Goal: Task Accomplishment & Management: Manage account settings

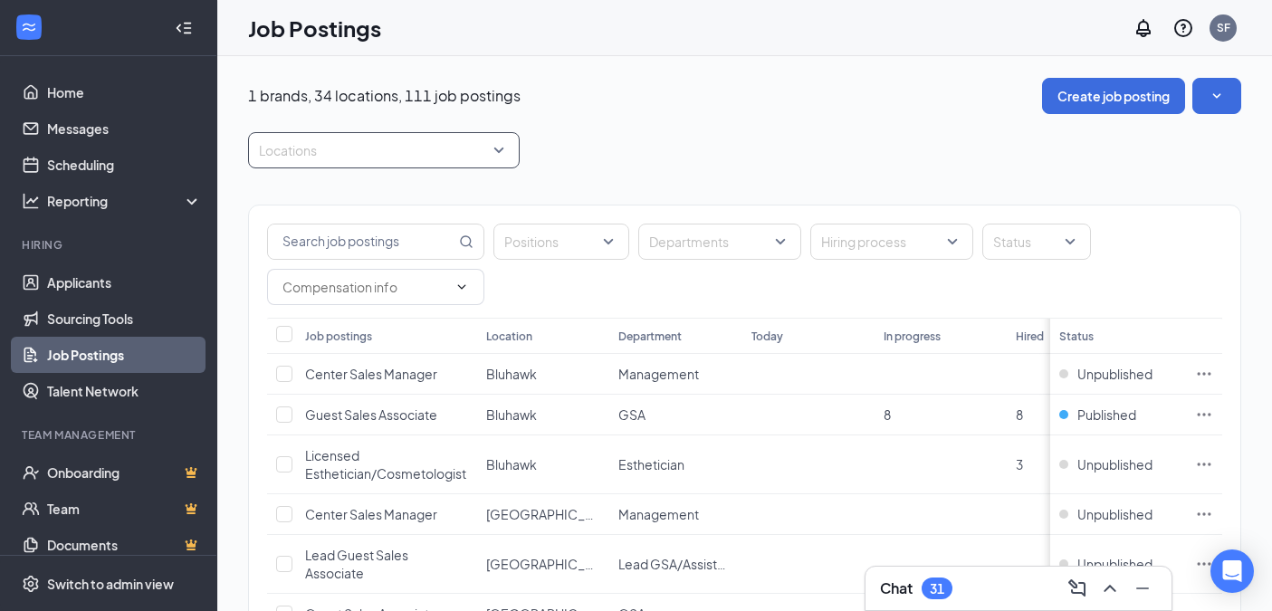
click at [273, 139] on div at bounding box center [375, 150] width 244 height 29
type input "west"
click at [301, 190] on div "[GEOGRAPHIC_DATA]" at bounding box center [354, 200] width 132 height 20
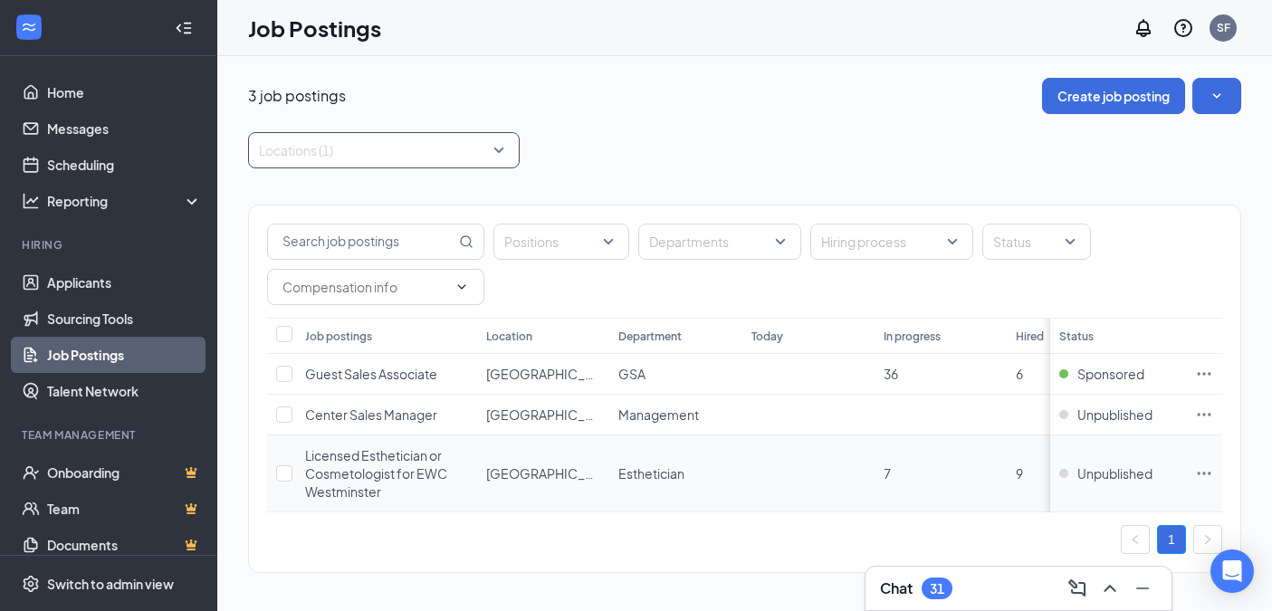
click at [1213, 478] on icon "Ellipses" at bounding box center [1204, 474] width 18 height 18
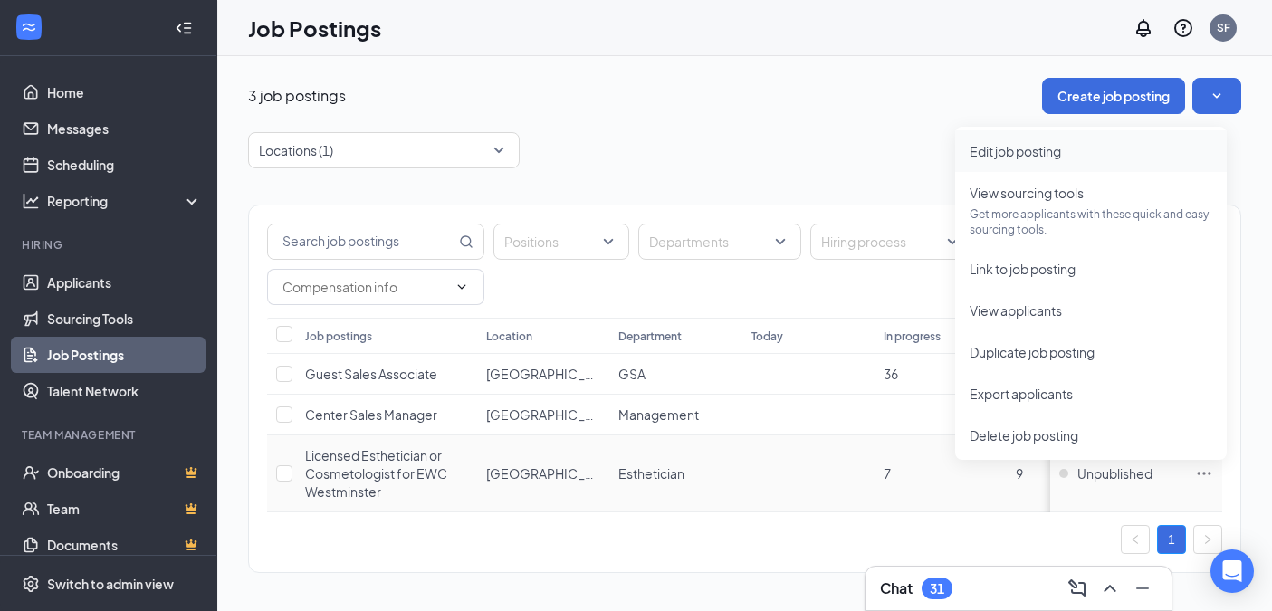
click at [1032, 148] on span "Edit job posting" at bounding box center [1015, 151] width 91 height 16
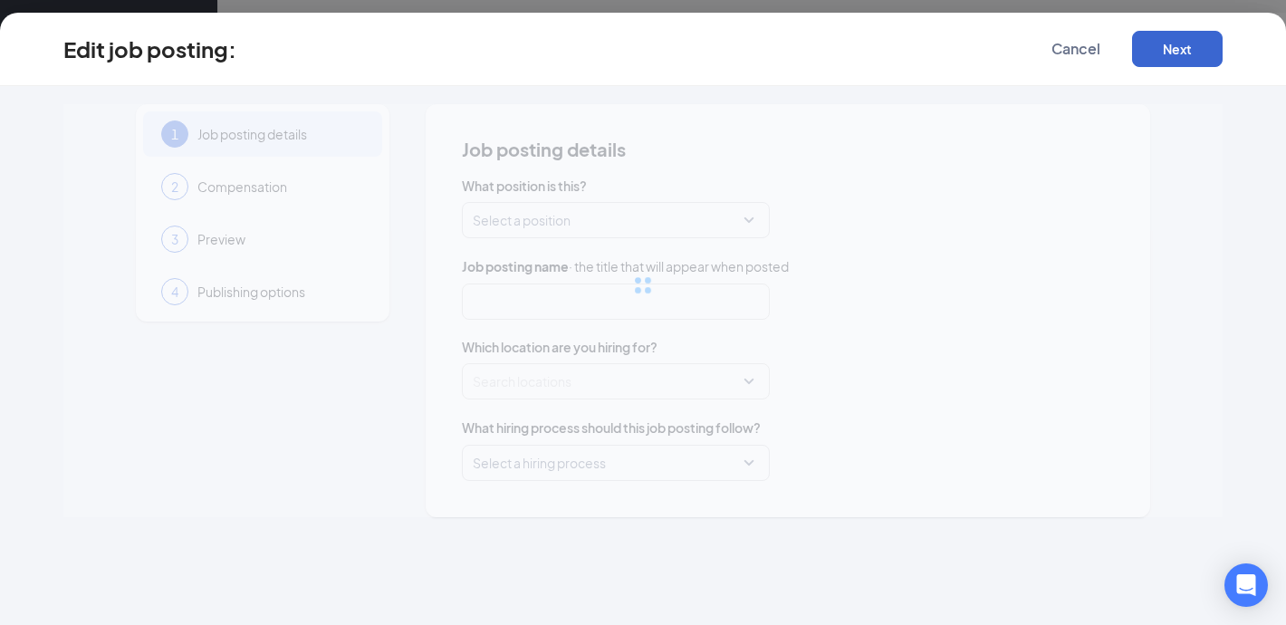
type input "Licensed Esthetician or Cosmetologist for EWC Westminster"
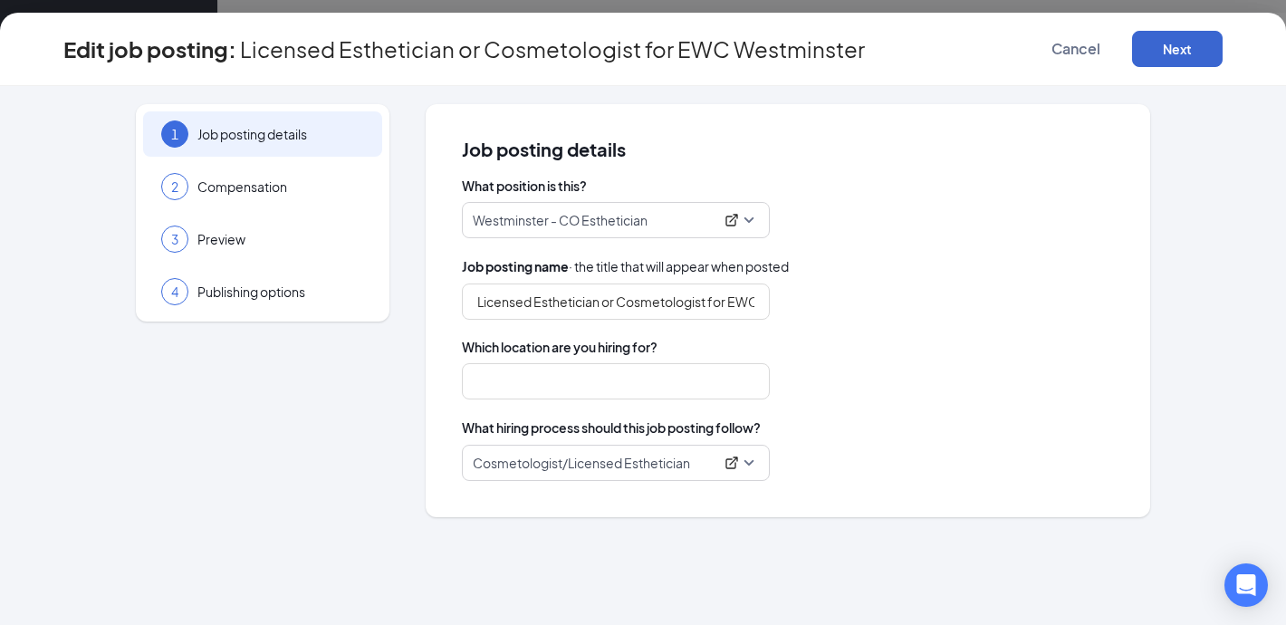
type input "[GEOGRAPHIC_DATA]"
click at [1194, 53] on button "Next" at bounding box center [1177, 49] width 91 height 36
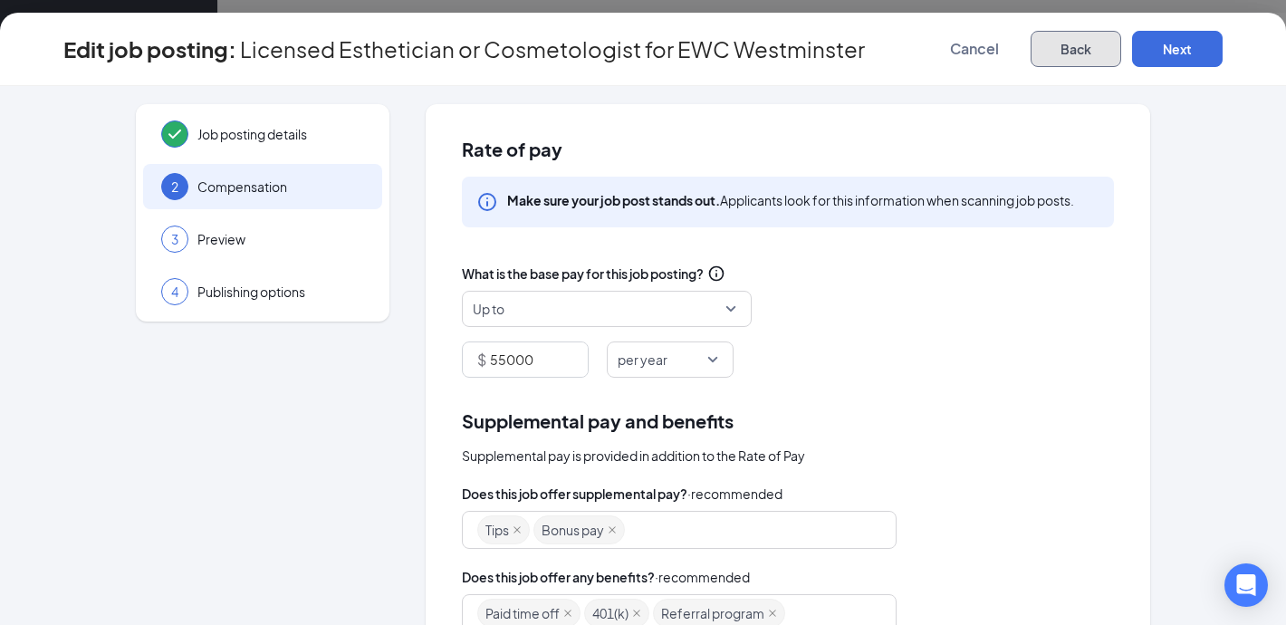
click at [1059, 42] on button "Back" at bounding box center [1075, 49] width 91 height 36
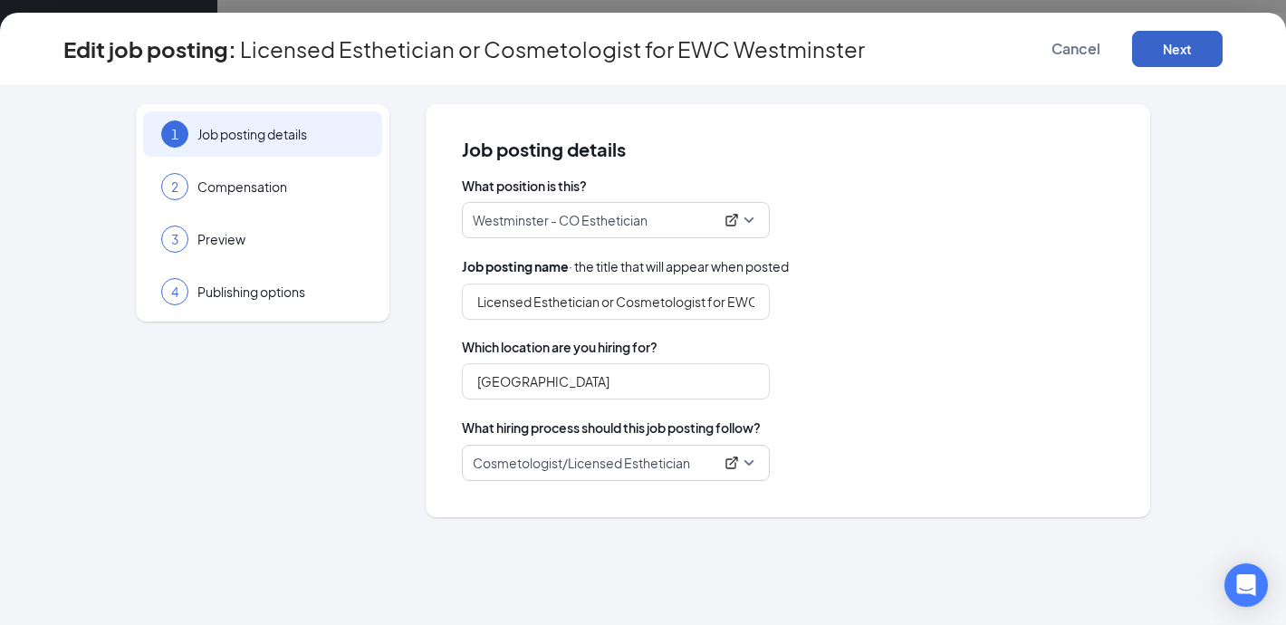
click at [1198, 51] on button "Next" at bounding box center [1177, 49] width 91 height 36
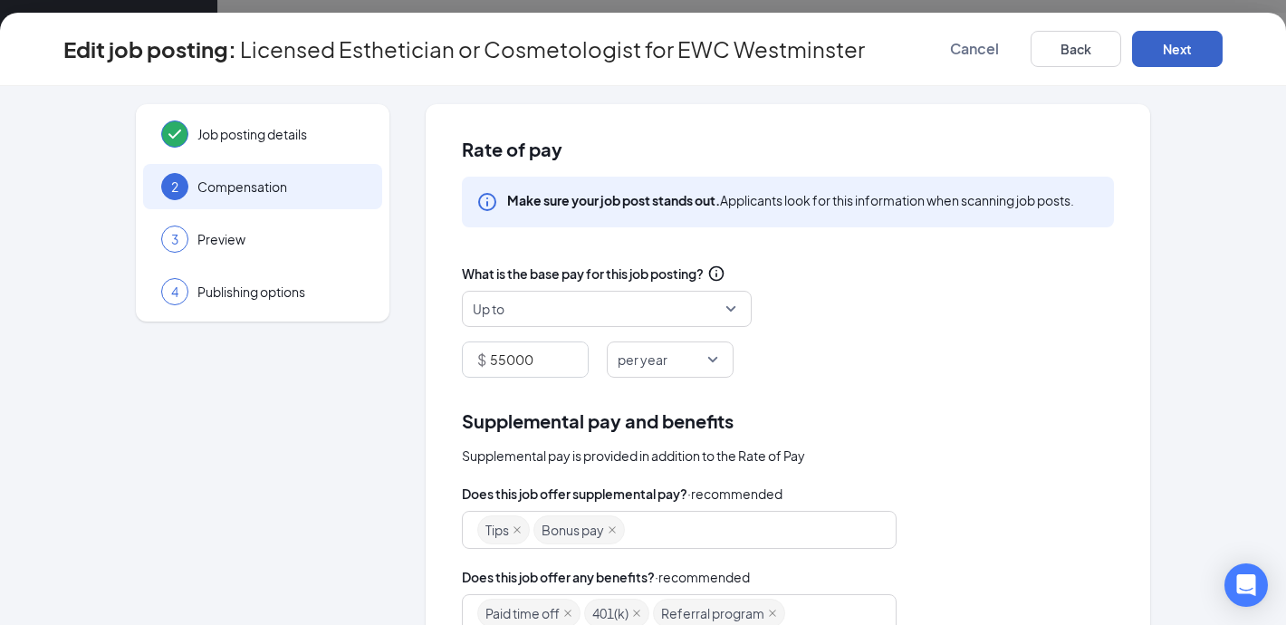
click at [1198, 51] on button "Next" at bounding box center [1177, 49] width 91 height 36
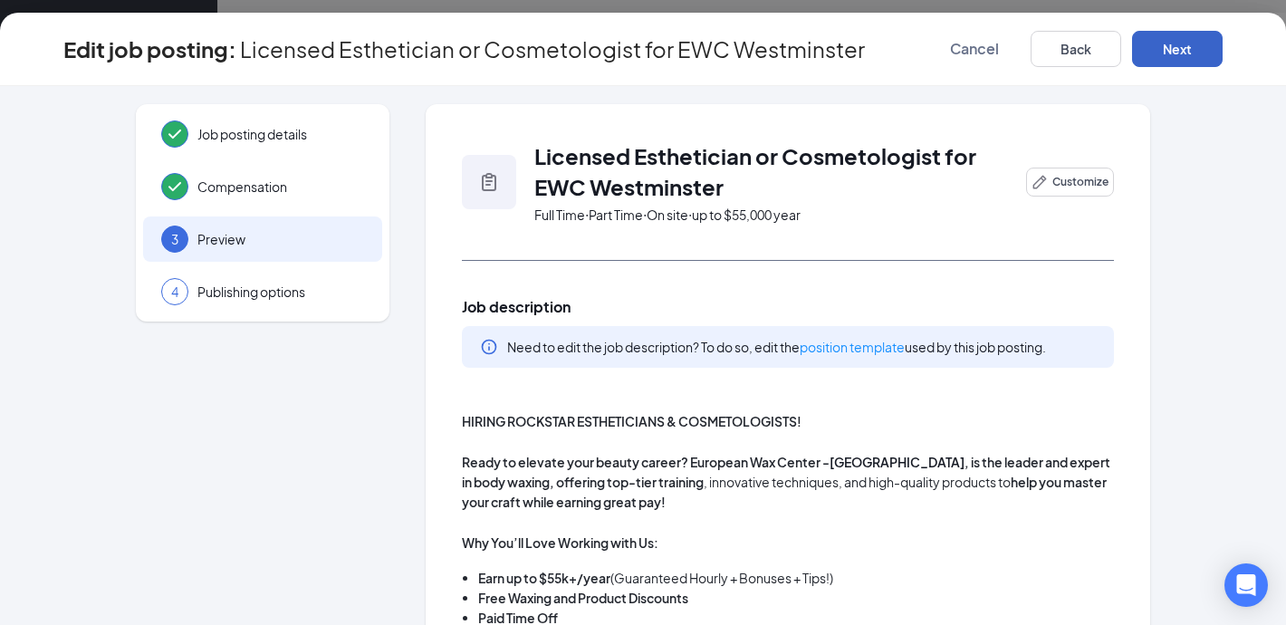
click at [1198, 51] on button "Next" at bounding box center [1177, 49] width 91 height 36
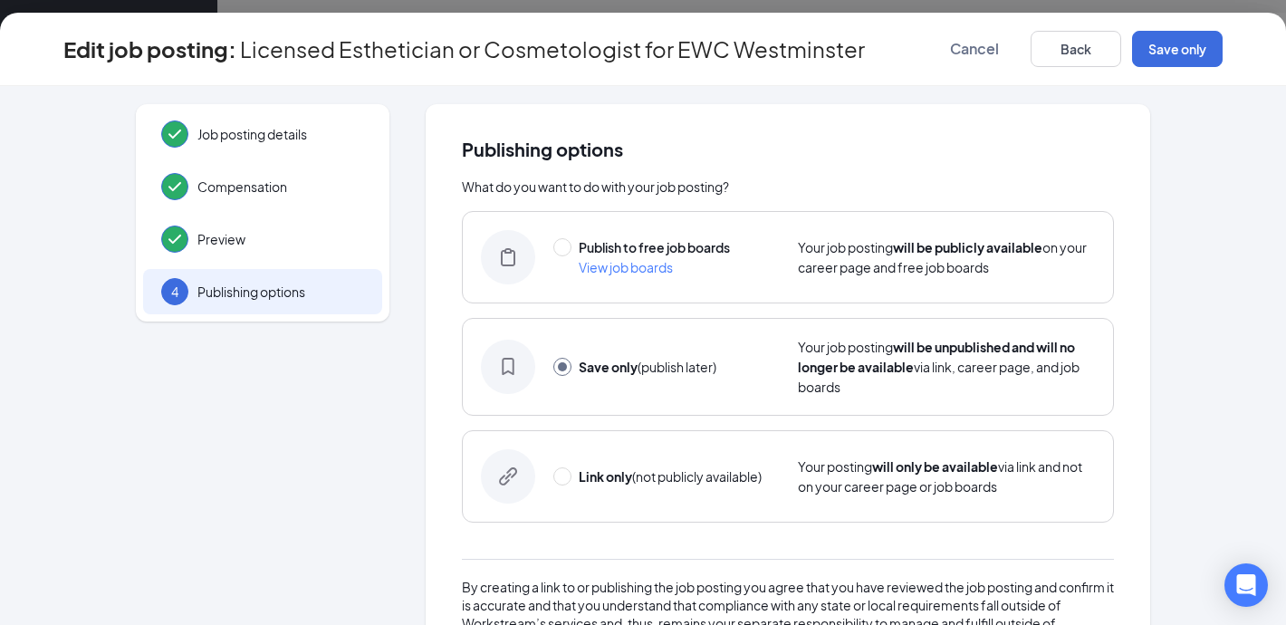
click at [542, 245] on div "Publish to free job boards View job boards Your job posting will be publicly av…" at bounding box center [788, 257] width 652 height 92
radio input "true"
radio input "false"
click at [553, 248] on input "radio" at bounding box center [562, 247] width 18 height 18
click at [1180, 42] on button "Publish" at bounding box center [1177, 49] width 91 height 36
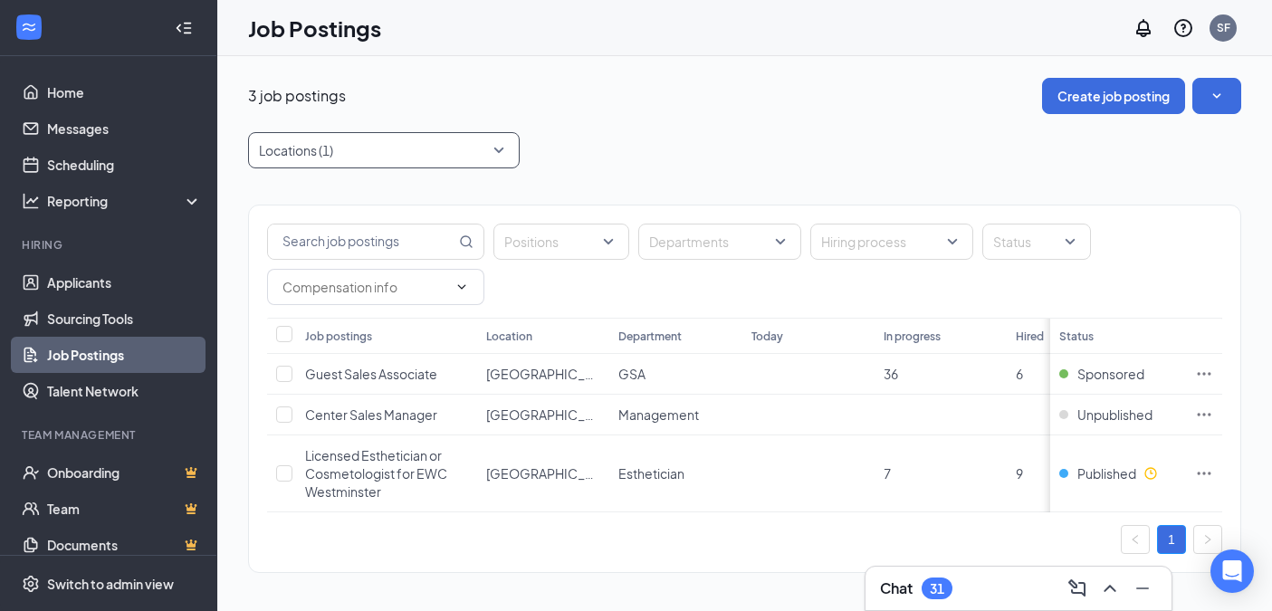
click at [391, 165] on div "Locations (1)" at bounding box center [384, 150] width 272 height 36
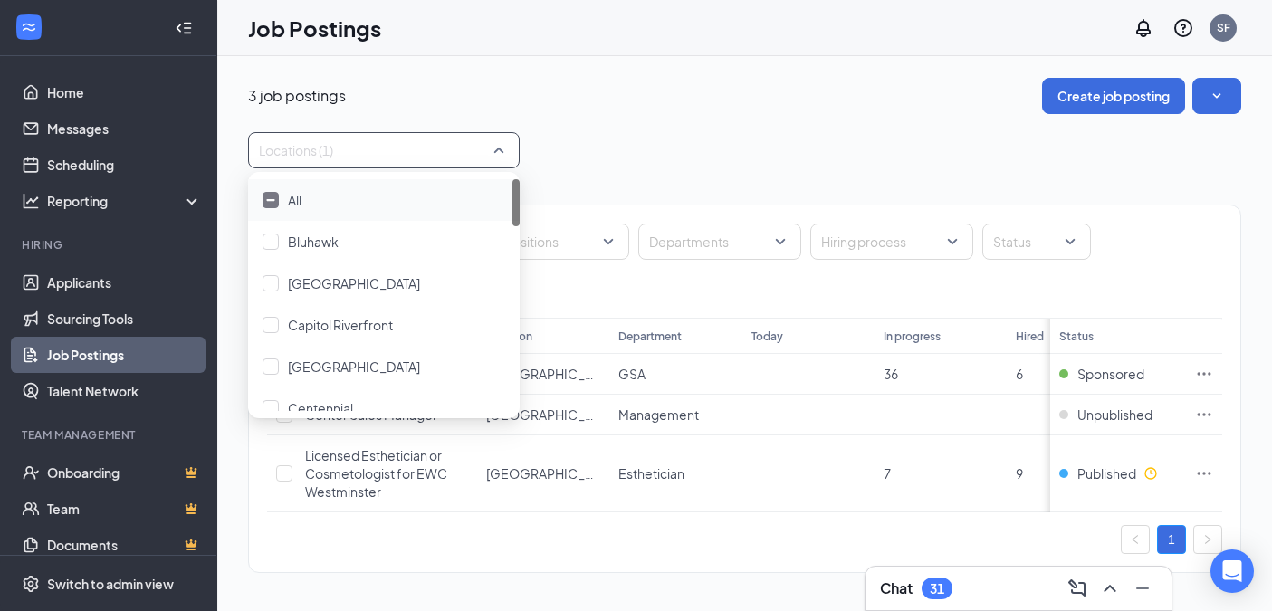
click at [292, 205] on span "All" at bounding box center [295, 200] width 14 height 16
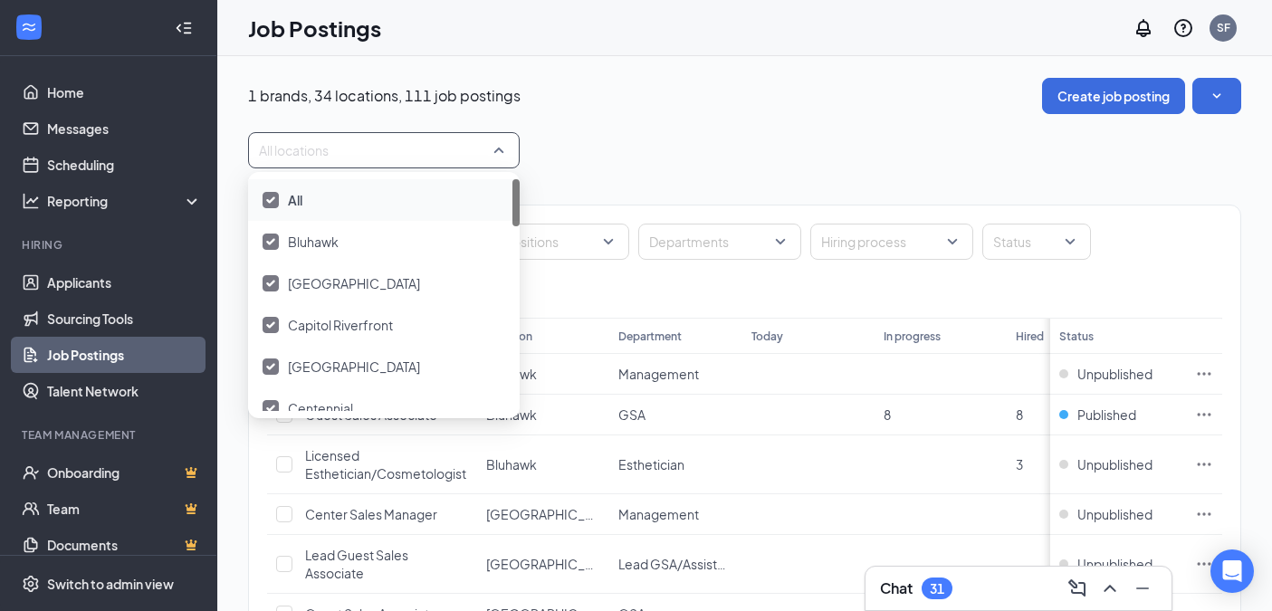
click at [281, 203] on div "All" at bounding box center [384, 200] width 243 height 20
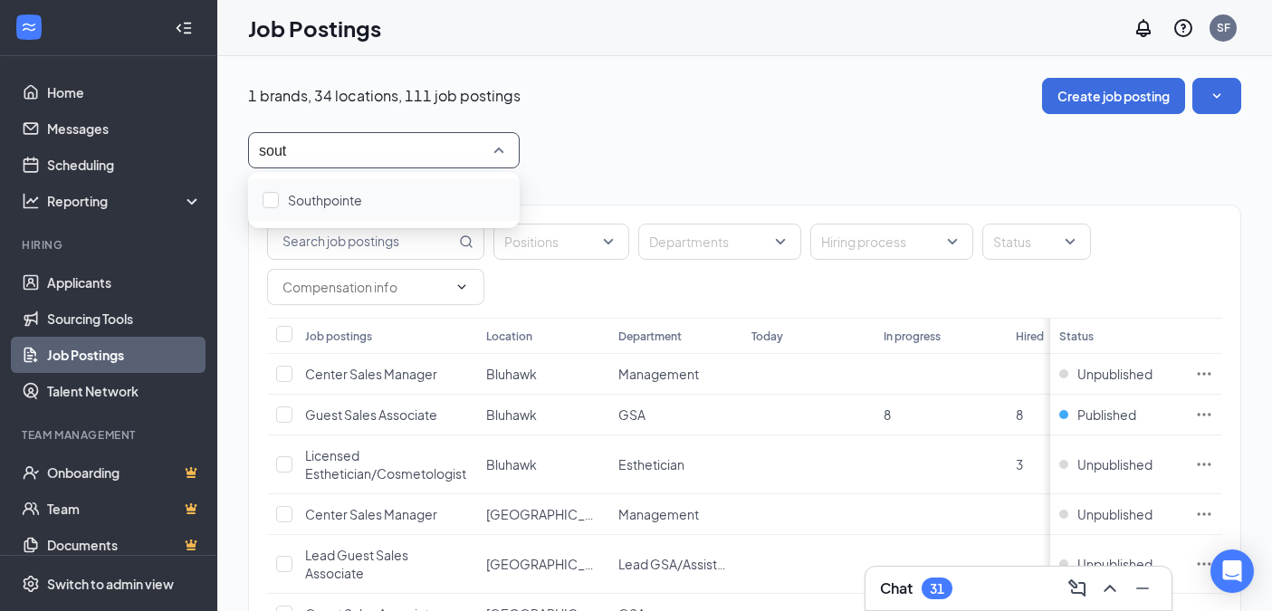
type input "south"
click at [268, 202] on div at bounding box center [271, 200] width 16 height 16
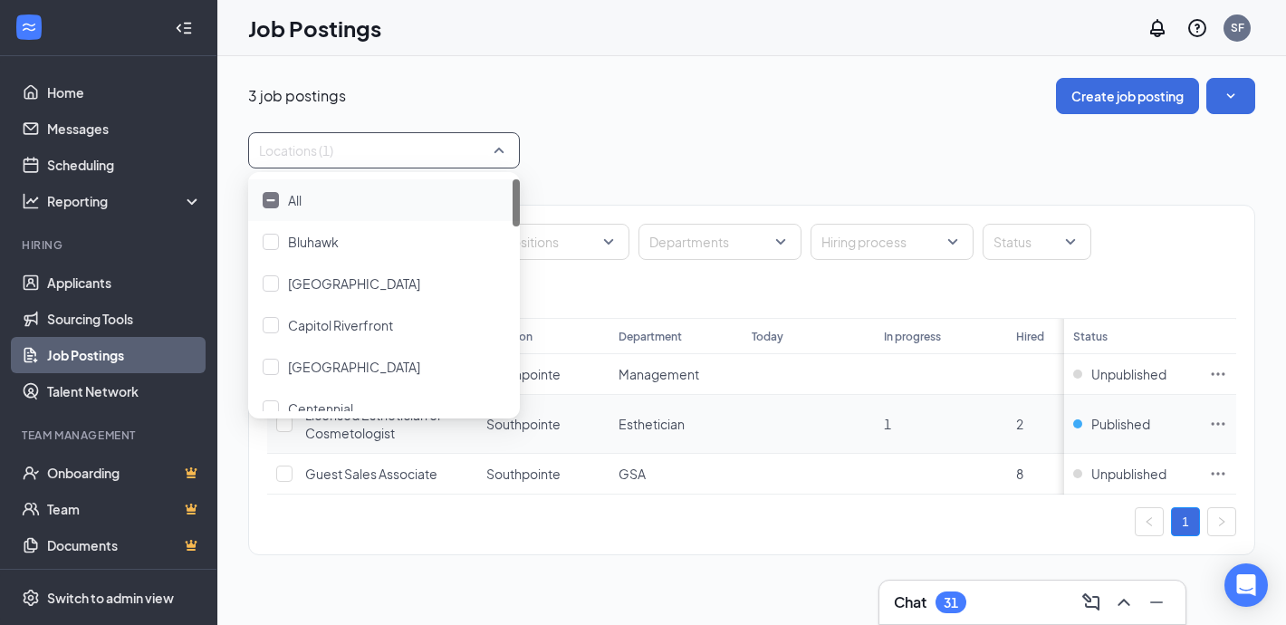
click at [1217, 428] on icon "Ellipses" at bounding box center [1218, 424] width 18 height 18
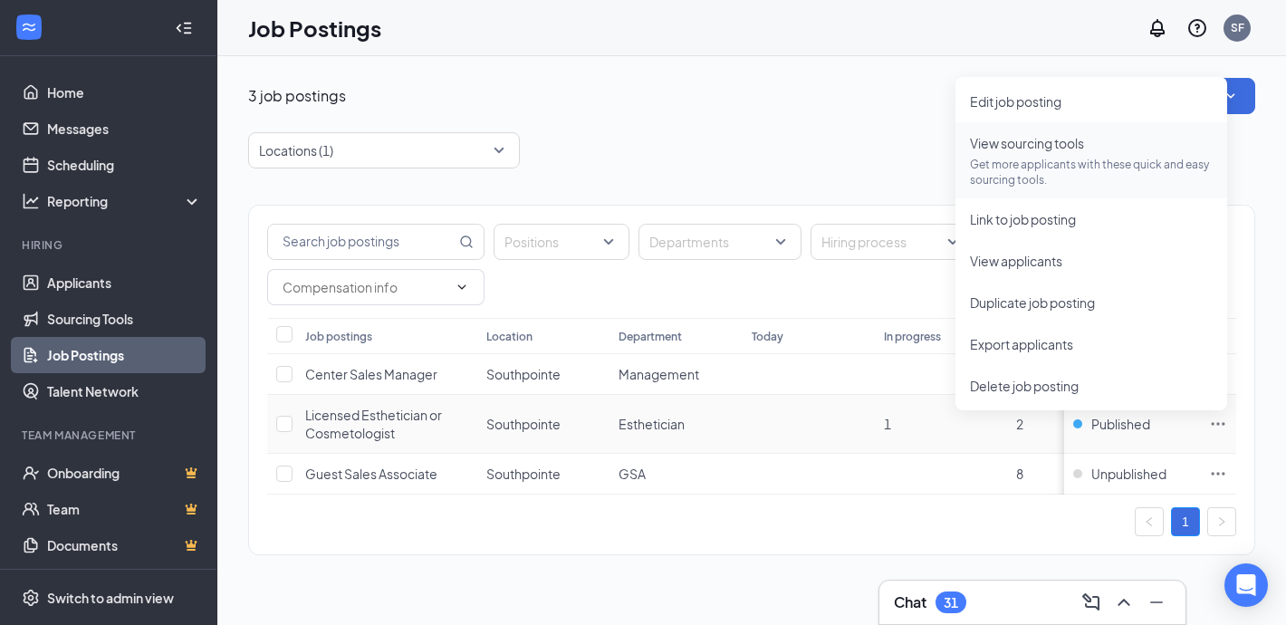
click at [1008, 151] on span "View sourcing tools Get more applicants with these quick and easy sourcing tool…" at bounding box center [1091, 160] width 243 height 54
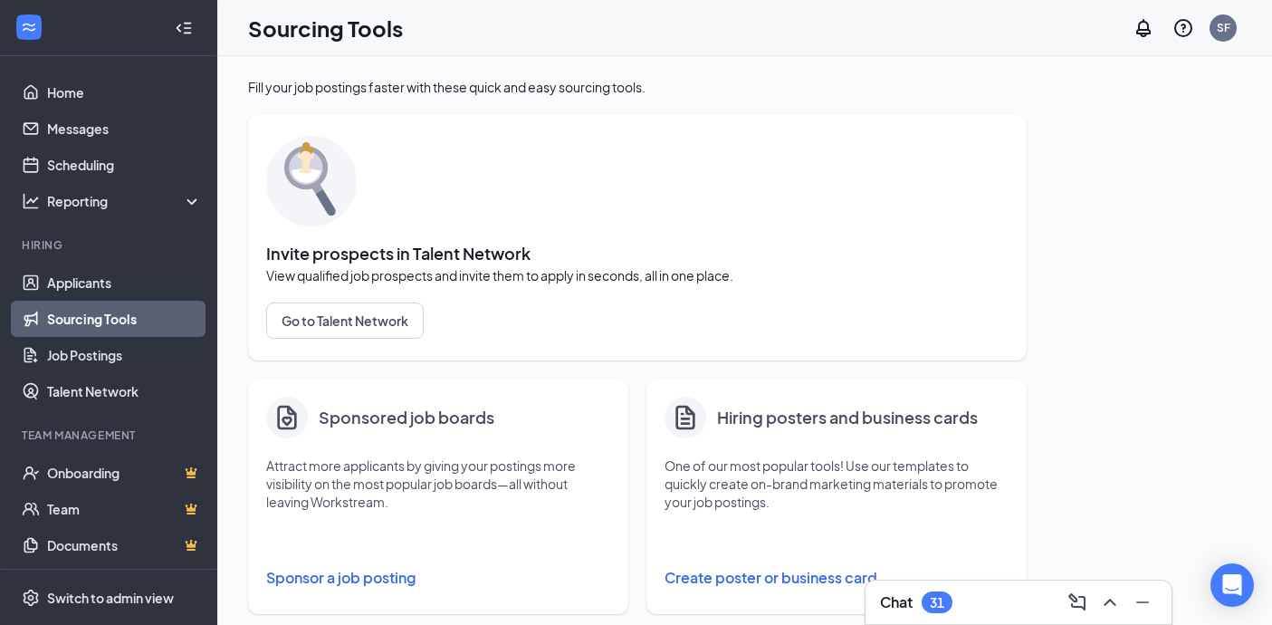
click at [400, 585] on button "Sponsor a job posting" at bounding box center [438, 578] width 344 height 36
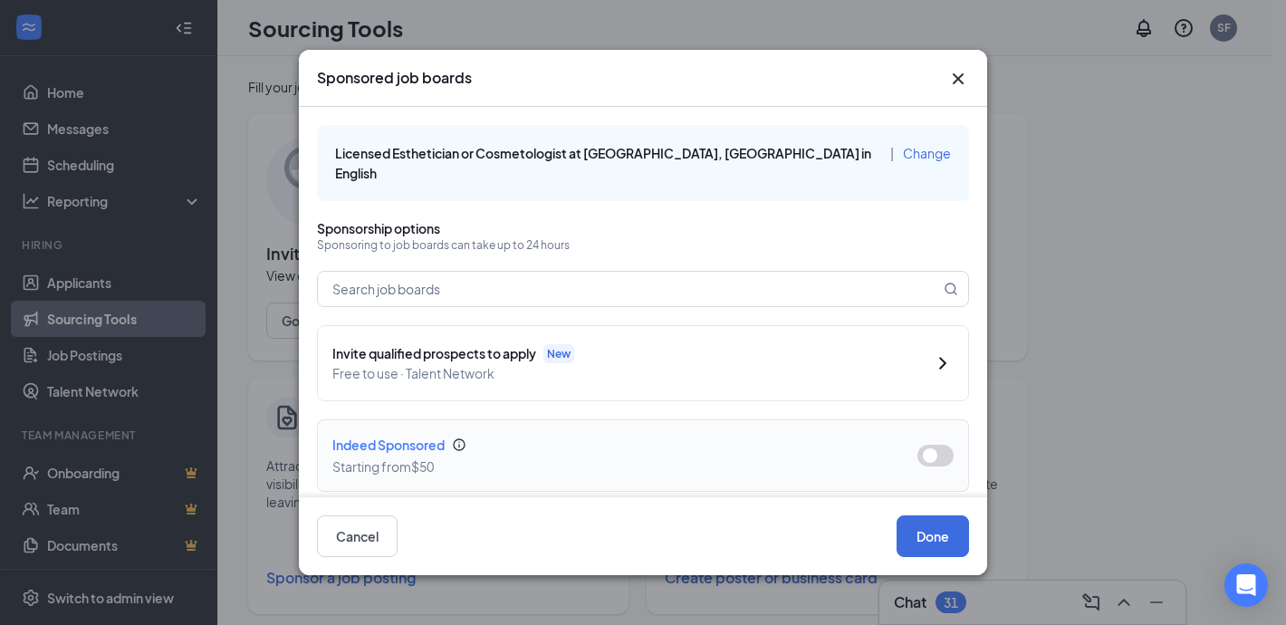
click at [928, 445] on button "button" at bounding box center [935, 456] width 36 height 22
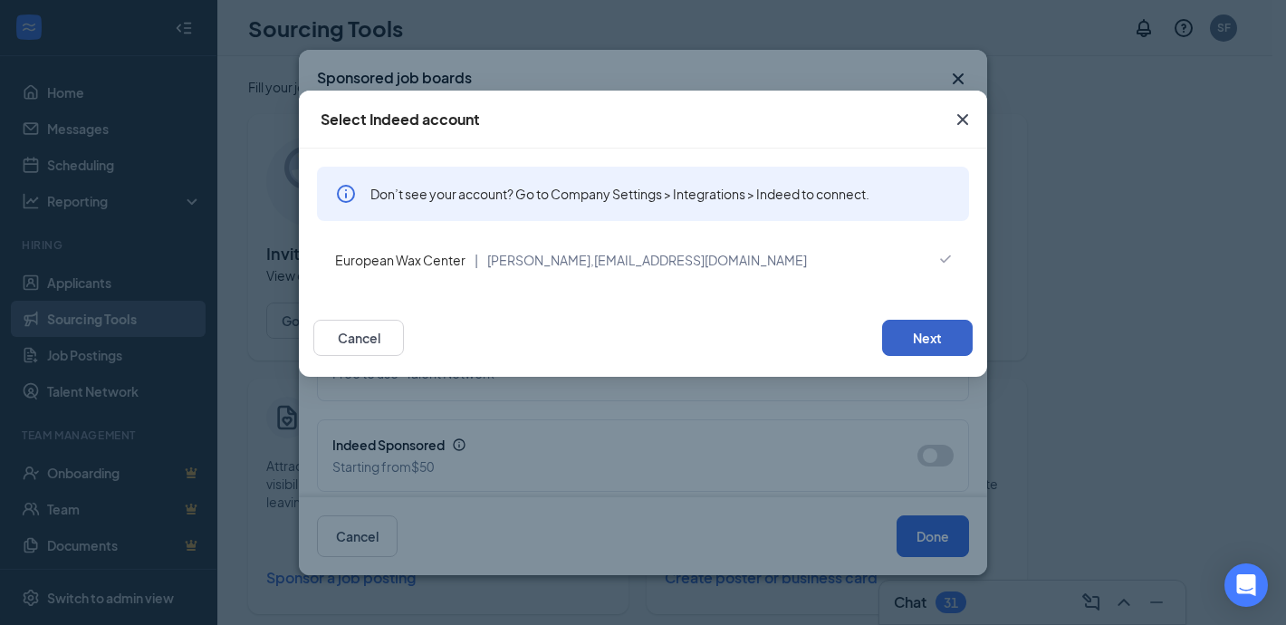
click at [898, 330] on button "Next" at bounding box center [927, 338] width 91 height 36
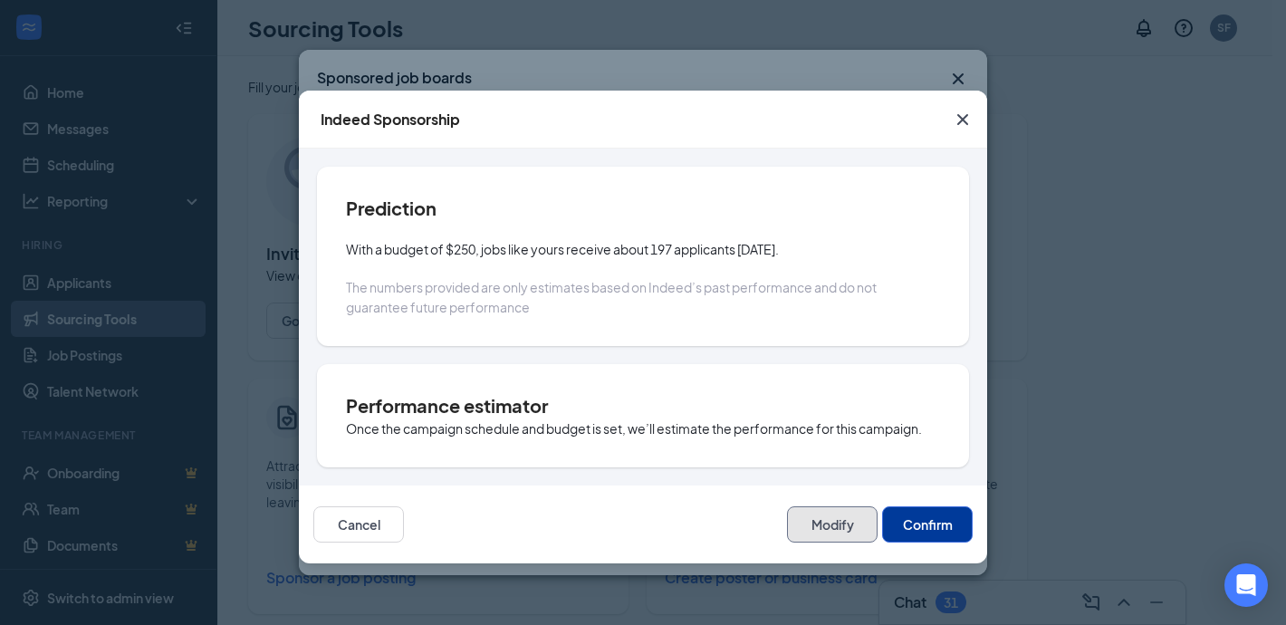
click at [871, 533] on button "Modify" at bounding box center [832, 524] width 91 height 36
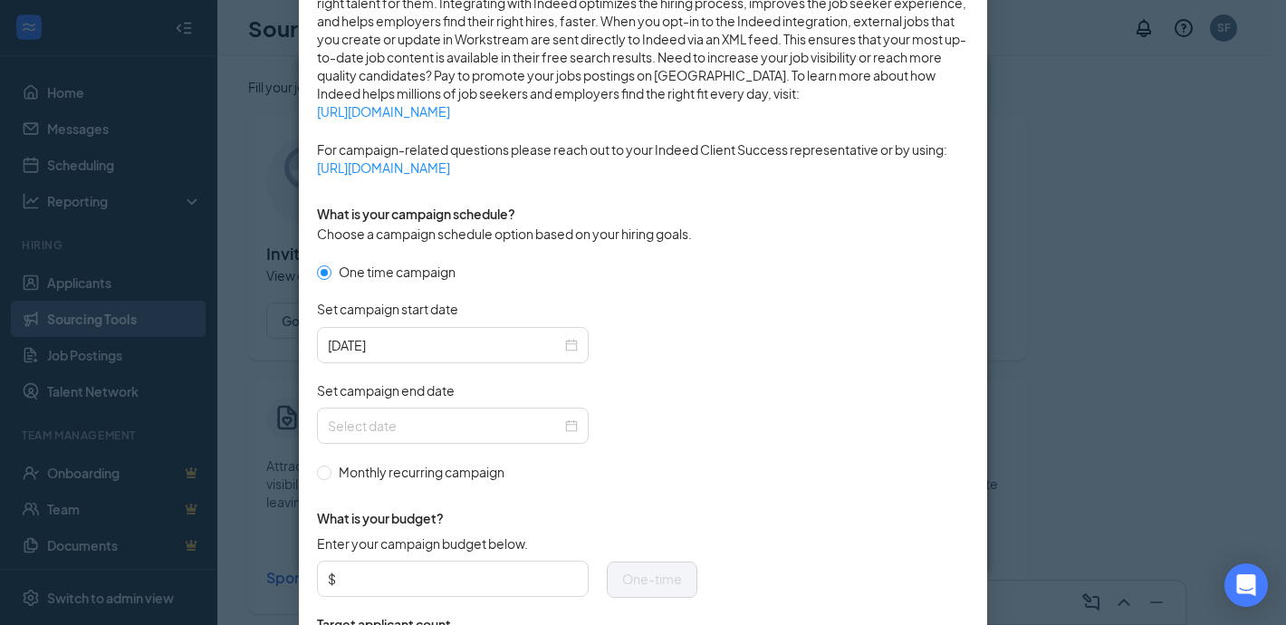
scroll to position [641, 0]
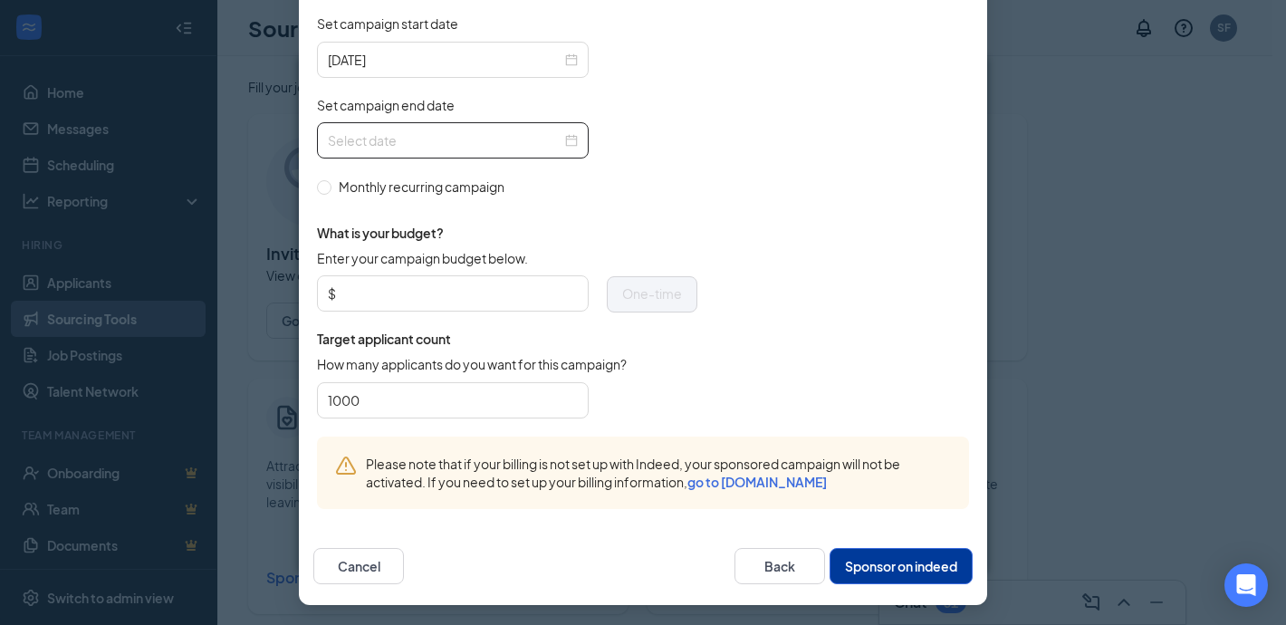
click at [458, 154] on div at bounding box center [453, 140] width 272 height 36
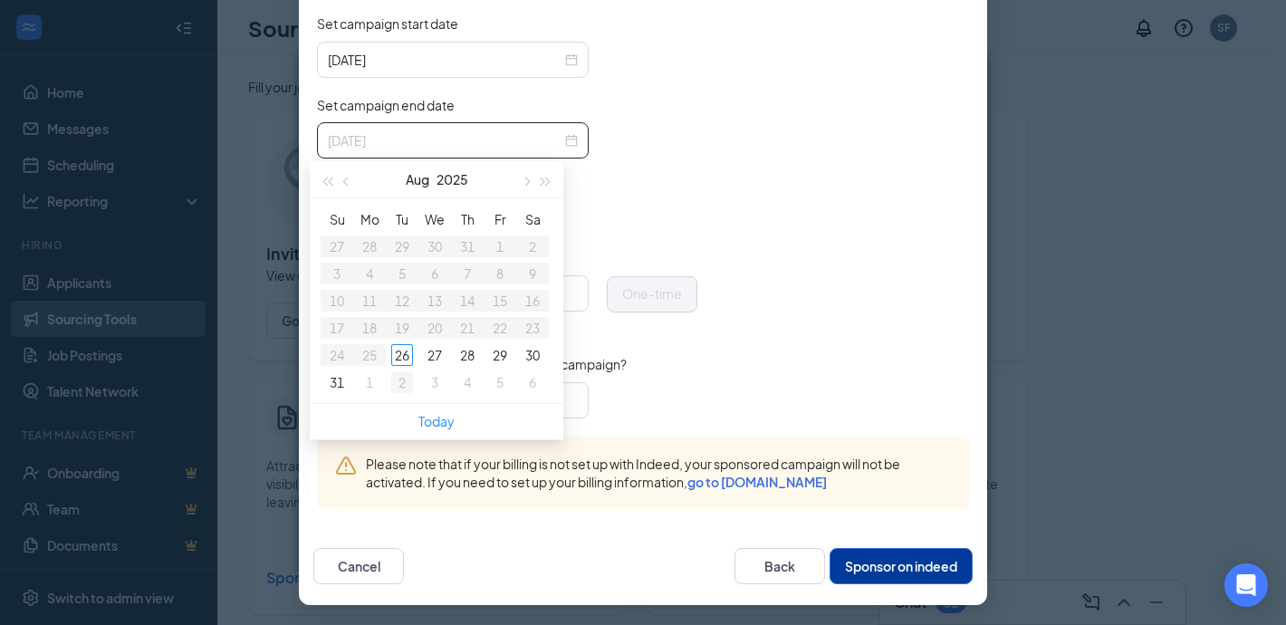
type input "[DATE]"
click at [523, 177] on button "button" at bounding box center [525, 179] width 20 height 36
type input "[DATE]"
click at [369, 282] on div "8" at bounding box center [370, 274] width 22 height 22
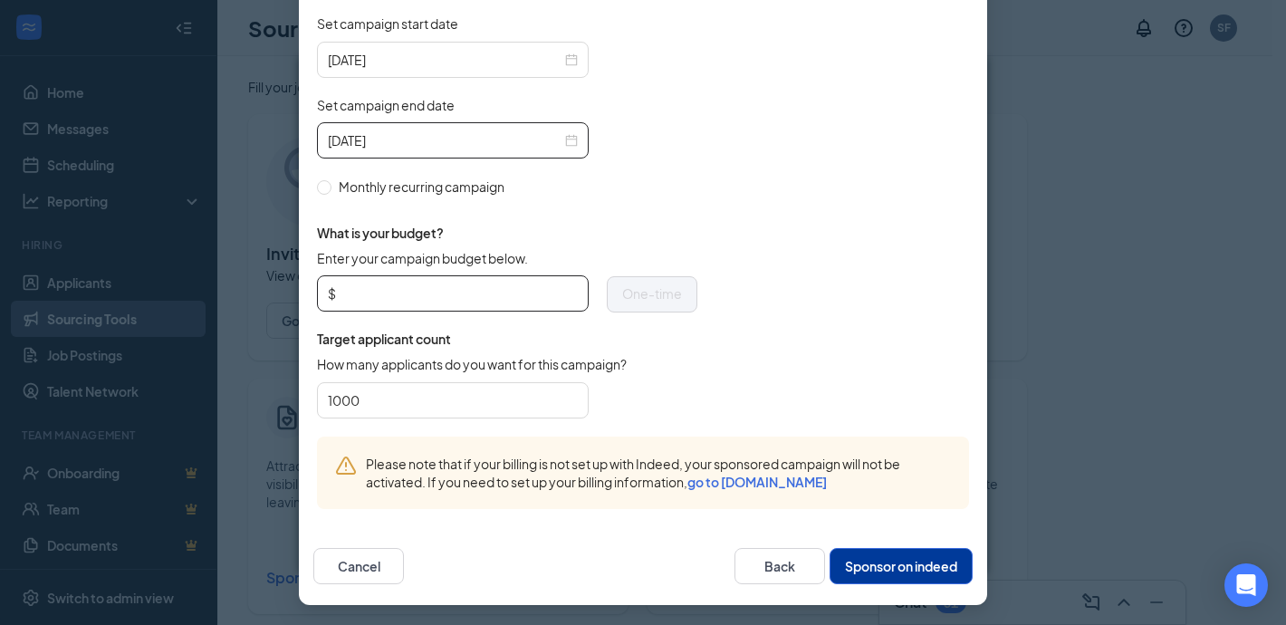
click at [369, 282] on input "Enter your campaign budget below." at bounding box center [459, 293] width 238 height 27
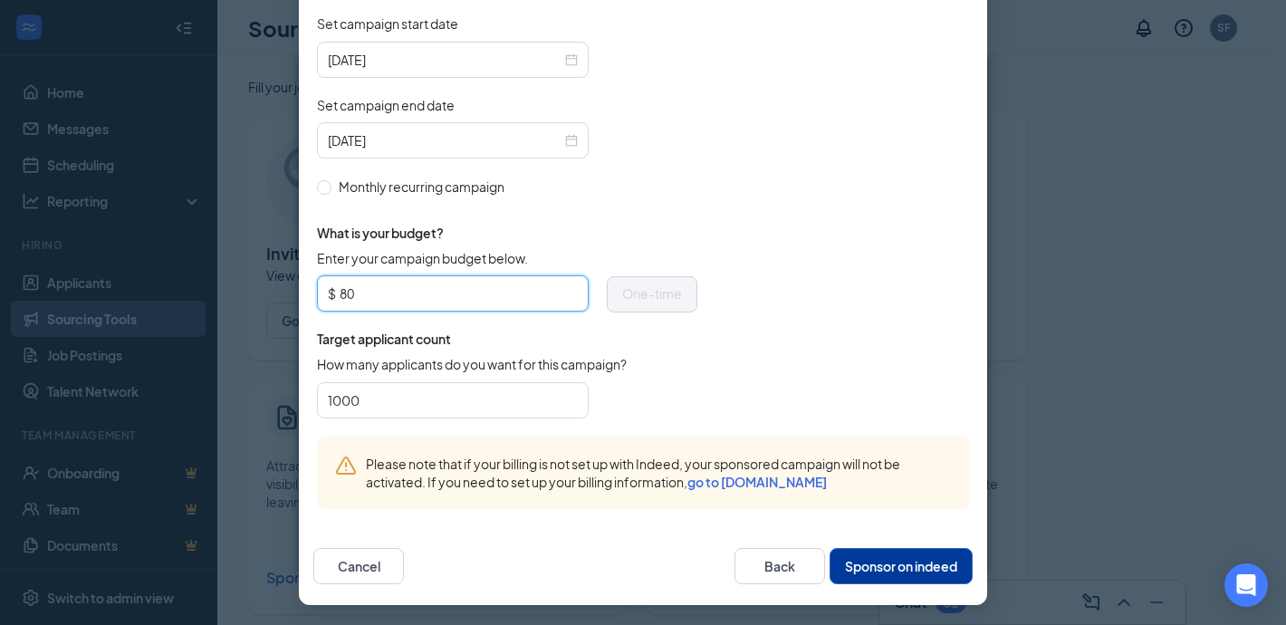
click at [927, 580] on button "Sponsor on indeed" at bounding box center [900, 566] width 143 height 36
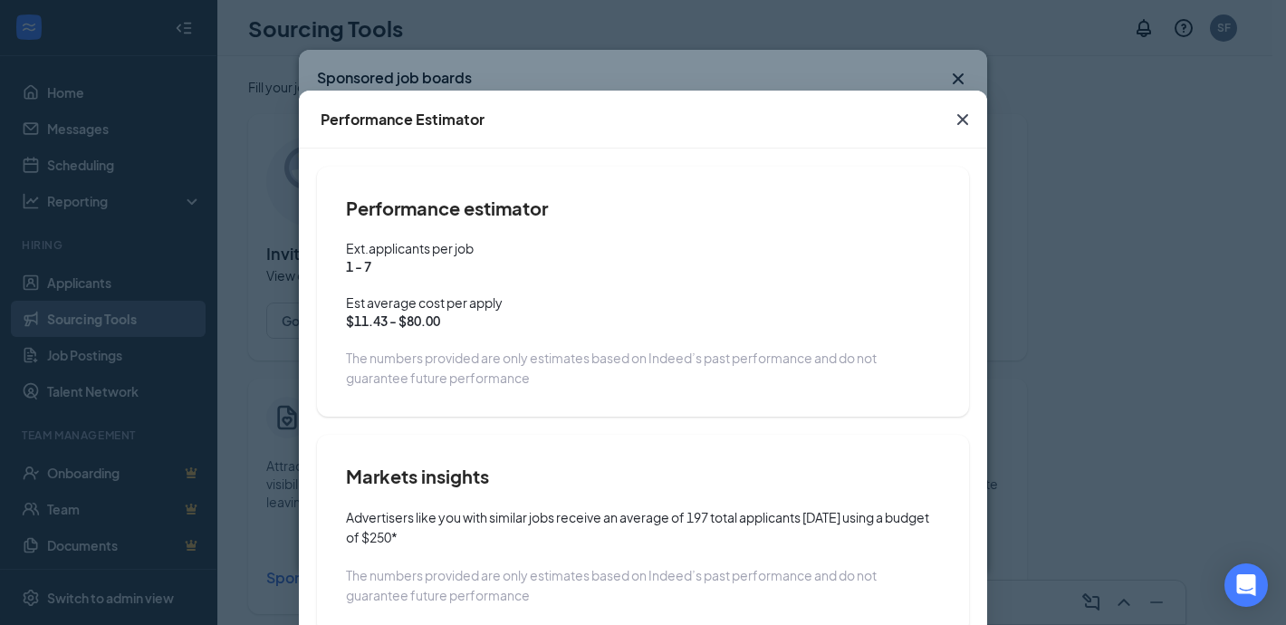
scroll to position [127, 0]
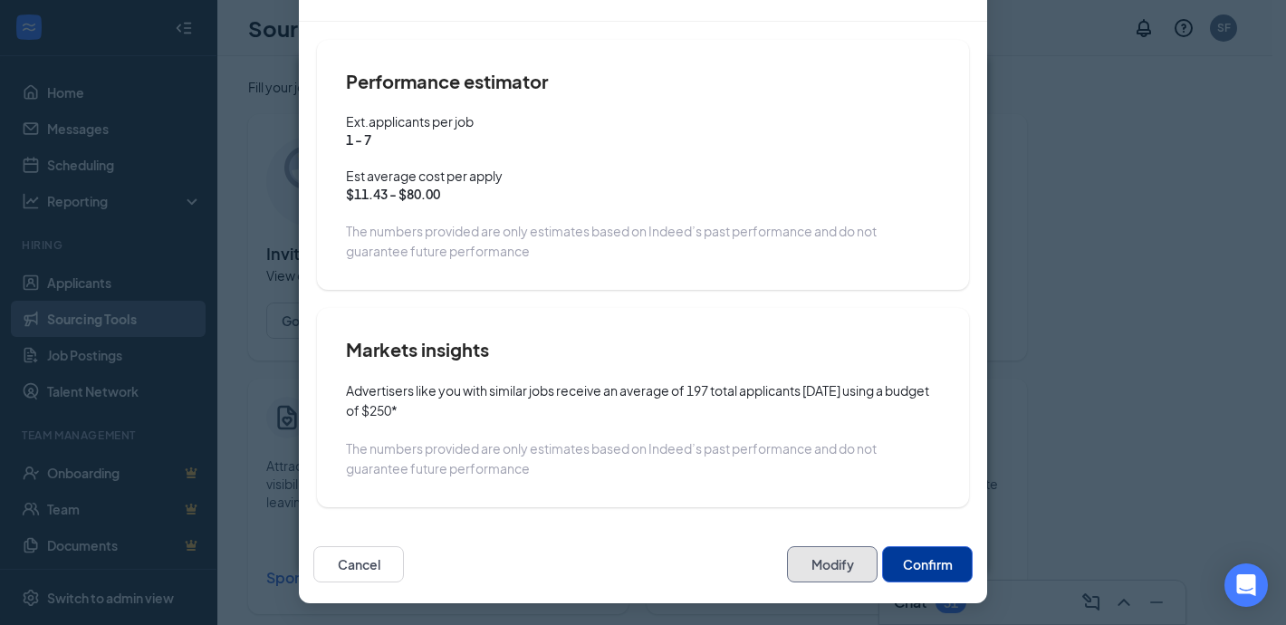
click at [835, 561] on button "Modify" at bounding box center [832, 564] width 91 height 36
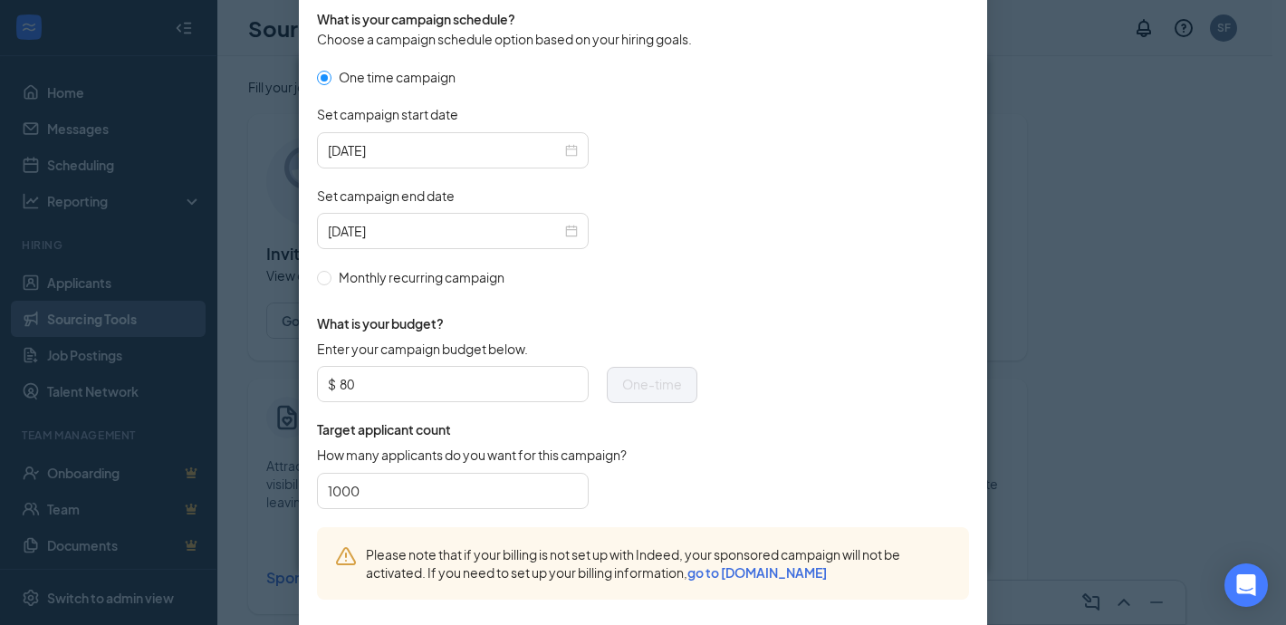
scroll to position [36, 0]
click at [394, 392] on input "80" at bounding box center [459, 383] width 238 height 27
type input "8"
type input "100"
click at [840, 382] on form "One time campaign Set campaign start date [DATE] Set campaign end date [DATE] M…" at bounding box center [643, 297] width 652 height 460
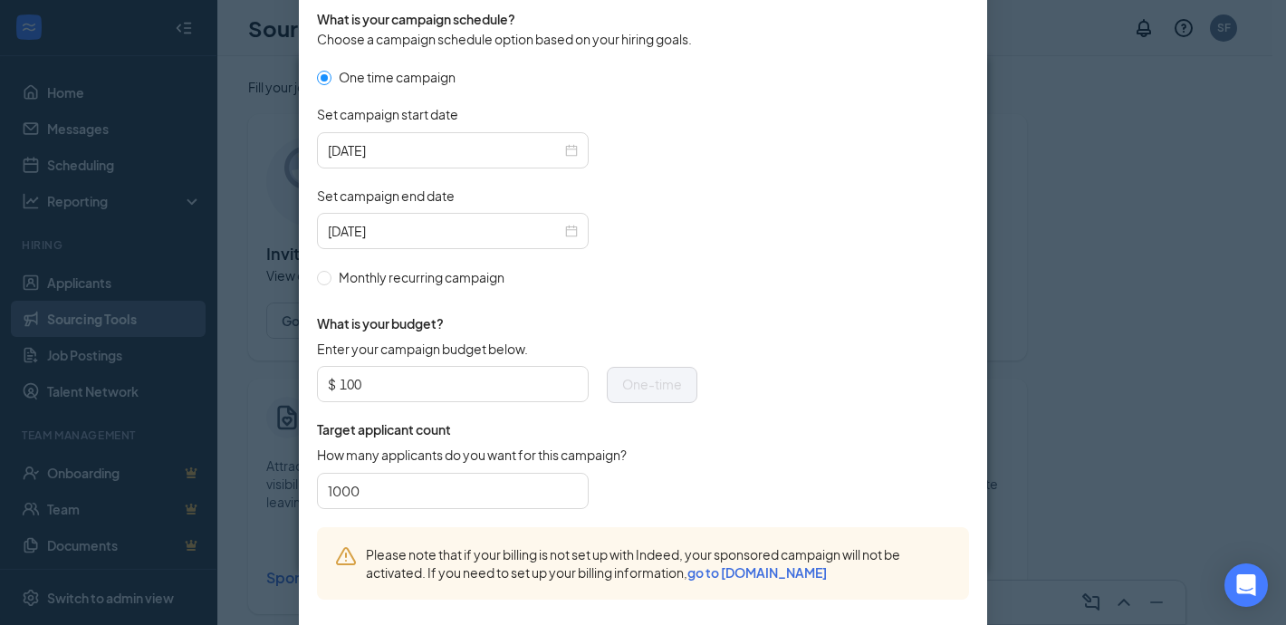
scroll to position [641, 0]
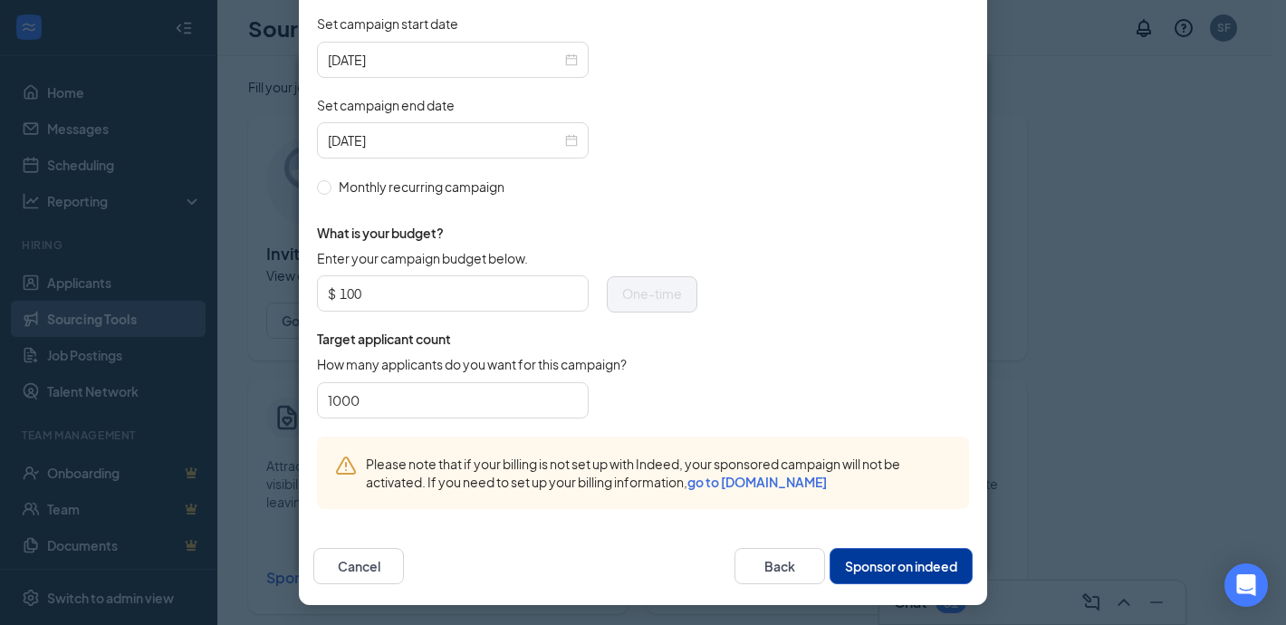
click at [912, 555] on button "Sponsor on indeed" at bounding box center [900, 566] width 143 height 36
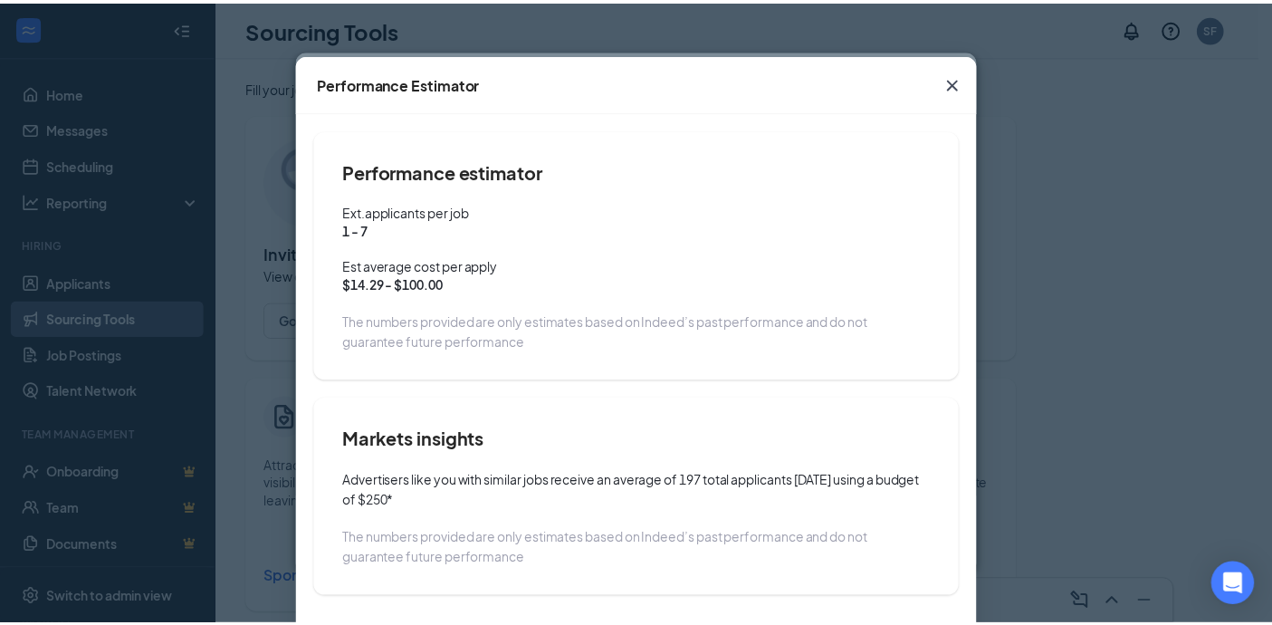
scroll to position [127, 0]
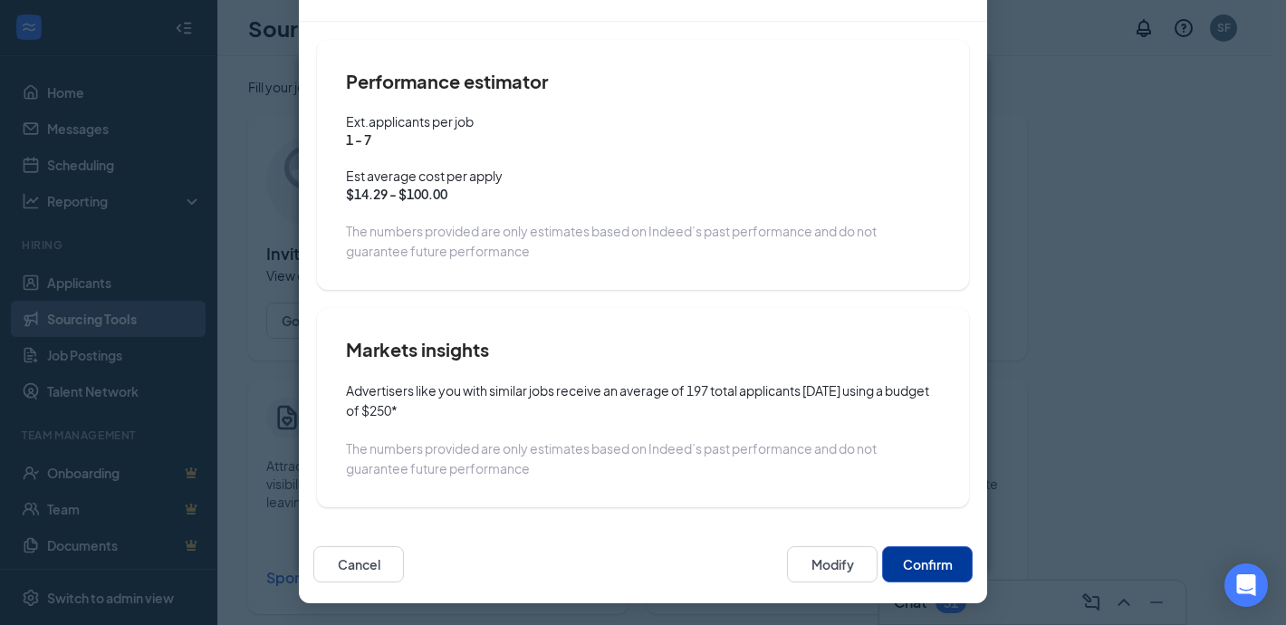
click at [937, 561] on button "Confirm" at bounding box center [927, 564] width 91 height 36
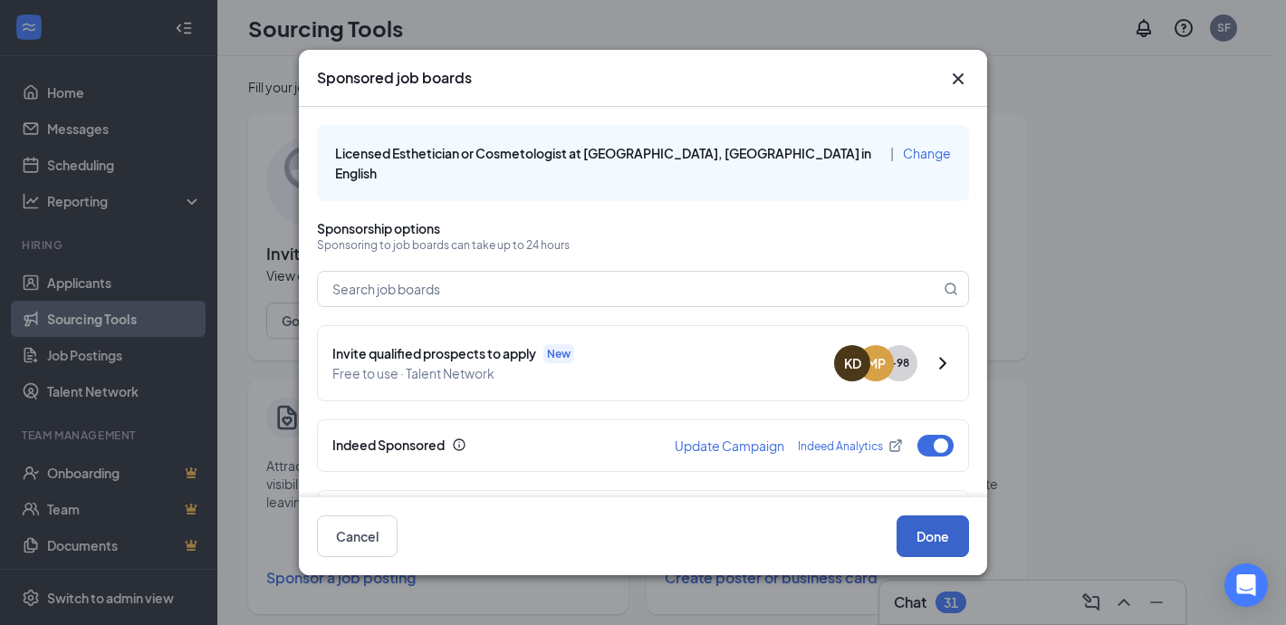
click at [937, 540] on button "Done" at bounding box center [932, 536] width 72 height 42
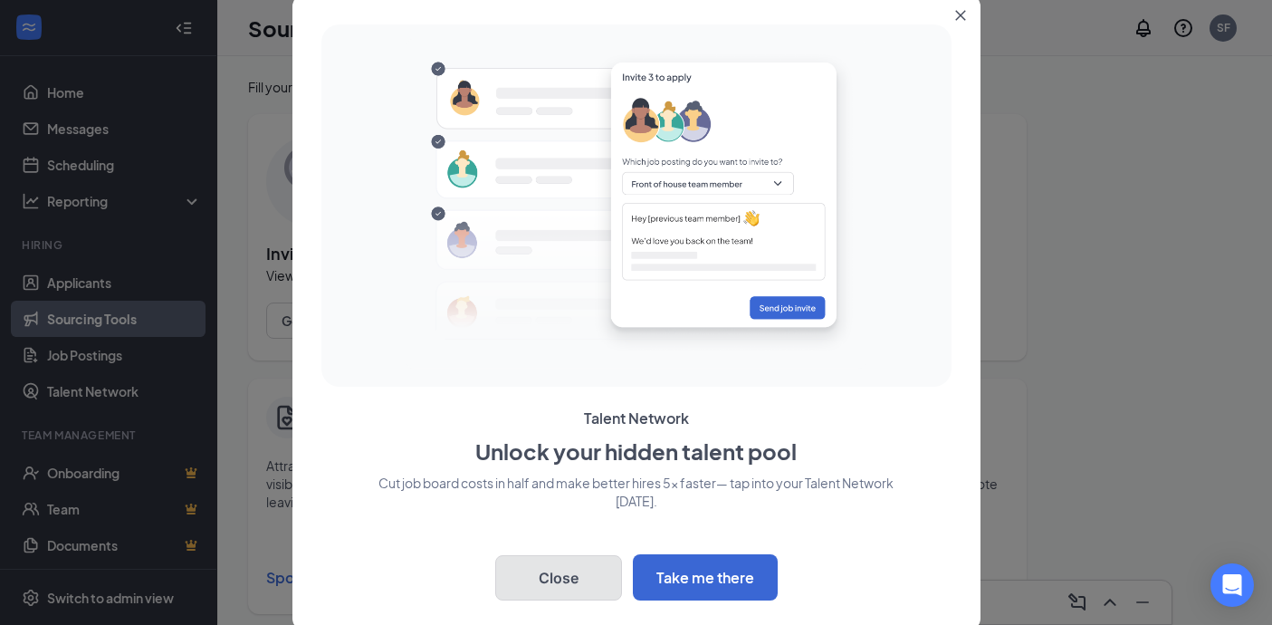
click at [504, 568] on button "Close" at bounding box center [558, 577] width 127 height 45
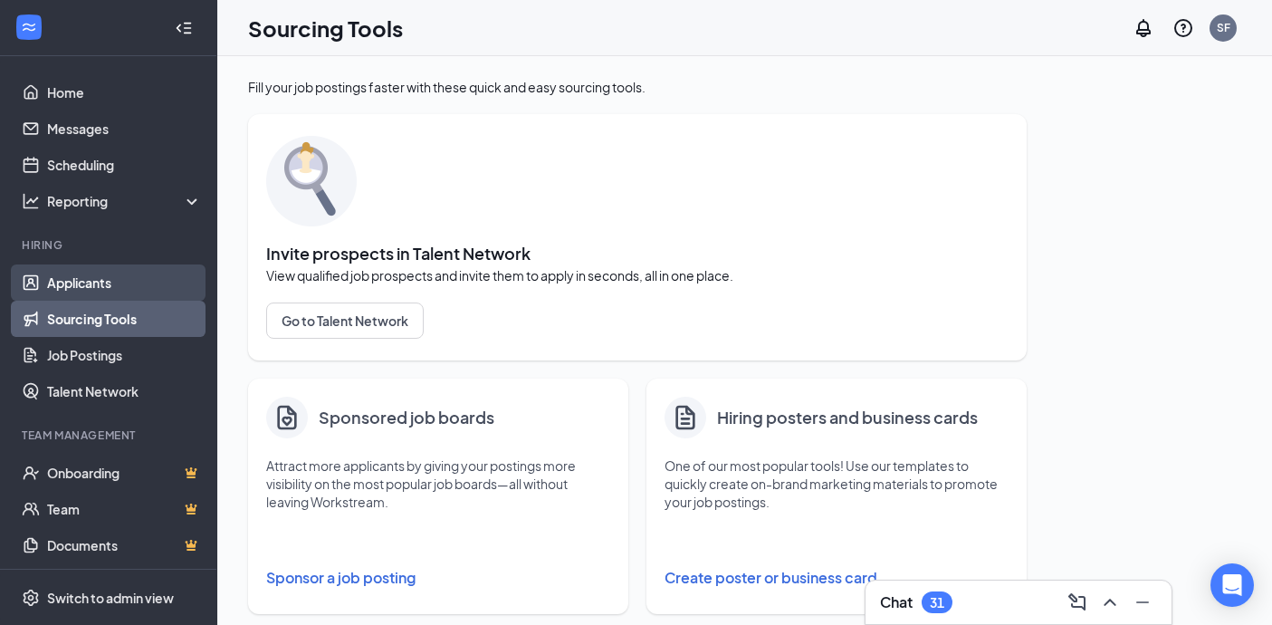
click at [47, 278] on link "Applicants" at bounding box center [124, 282] width 155 height 36
